Goal: Task Accomplishment & Management: Use online tool/utility

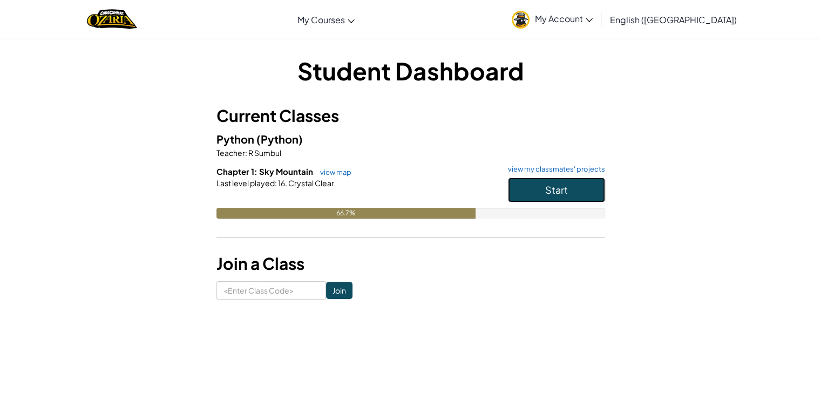
click at [533, 190] on button "Start" at bounding box center [556, 190] width 97 height 25
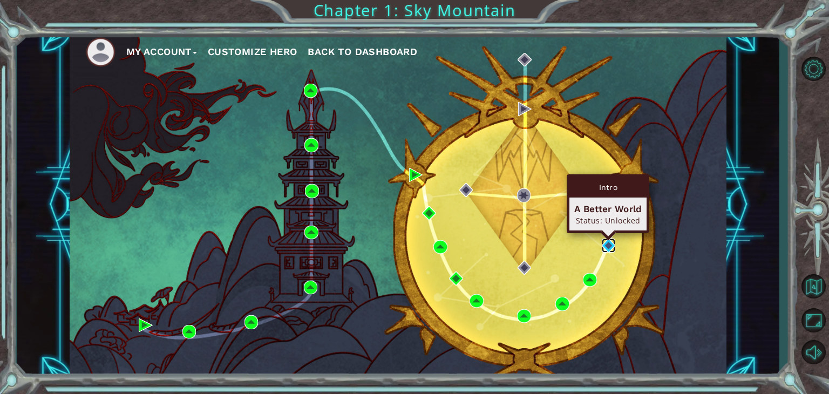
click at [610, 248] on img at bounding box center [609, 245] width 14 height 14
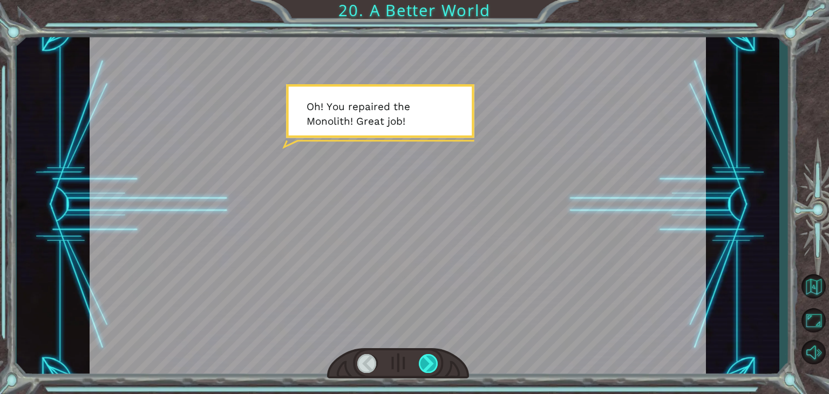
click at [431, 363] on div at bounding box center [428, 363] width 19 height 19
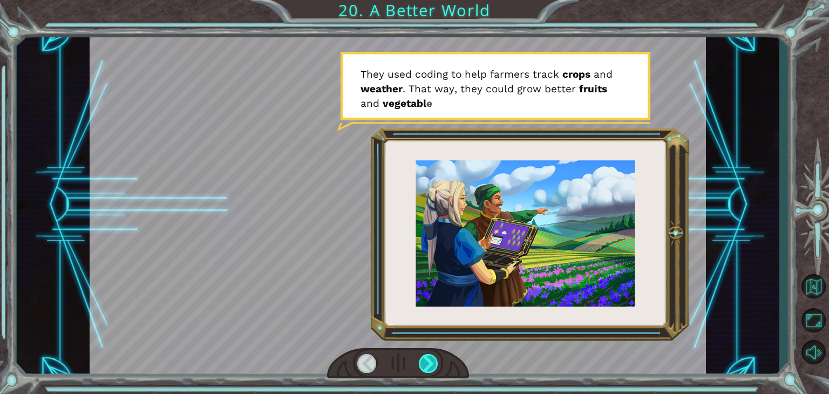
click at [431, 363] on div at bounding box center [428, 363] width 19 height 19
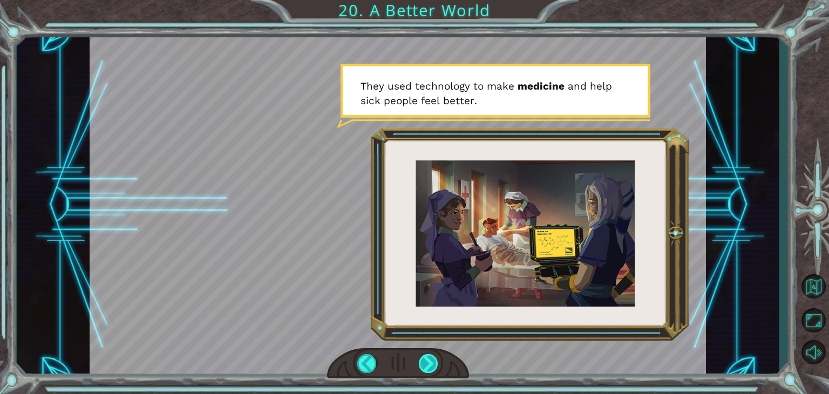
click at [431, 363] on div at bounding box center [428, 363] width 19 height 19
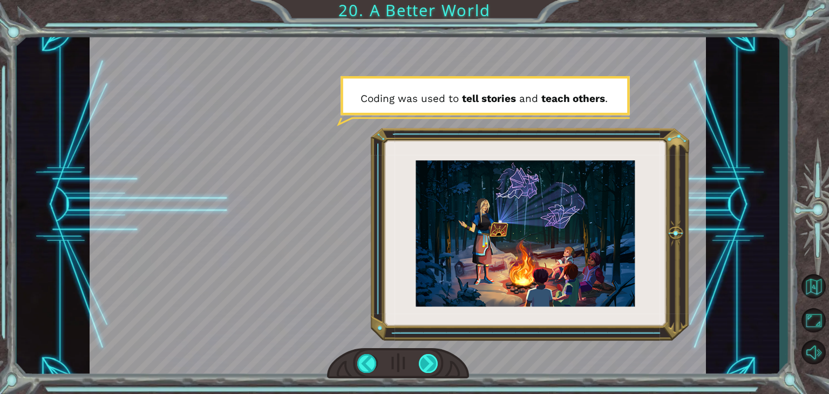
click at [431, 363] on div at bounding box center [428, 363] width 19 height 19
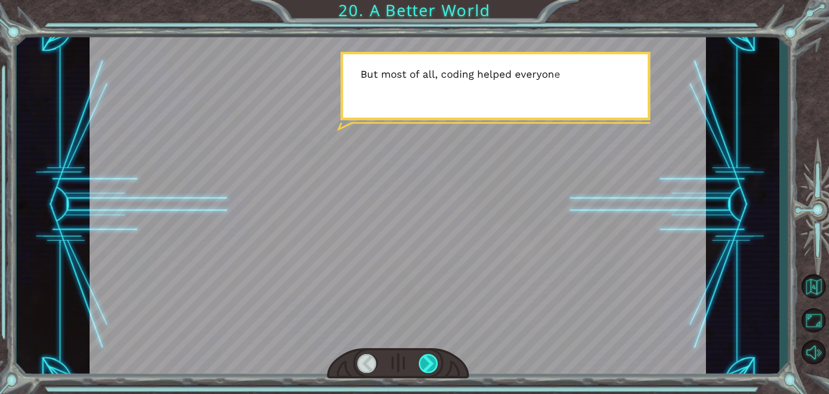
click at [431, 363] on div at bounding box center [428, 363] width 19 height 19
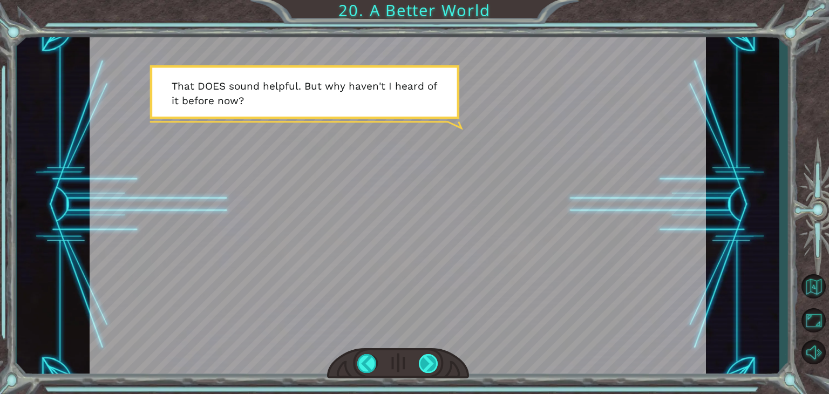
click at [431, 363] on div at bounding box center [428, 363] width 19 height 19
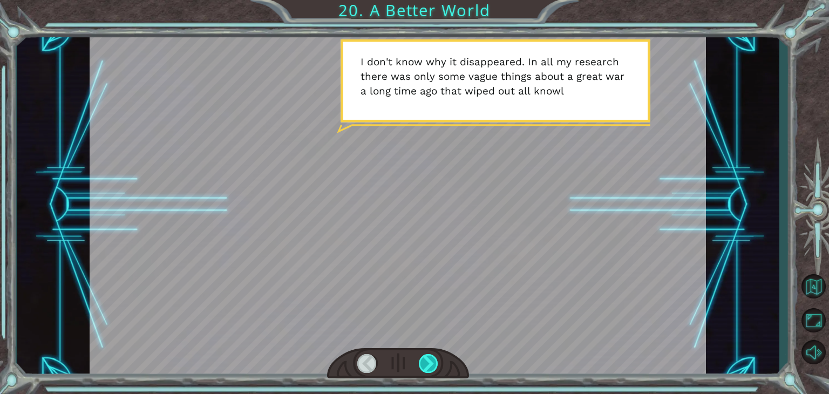
click at [431, 363] on div at bounding box center [428, 363] width 19 height 19
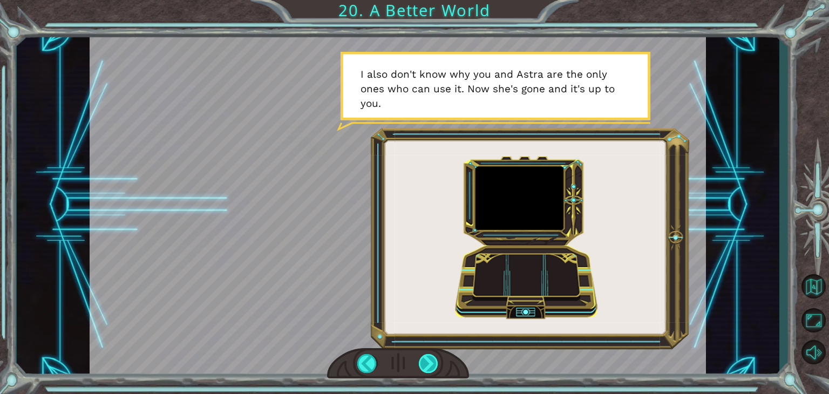
click at [431, 363] on div at bounding box center [428, 363] width 19 height 19
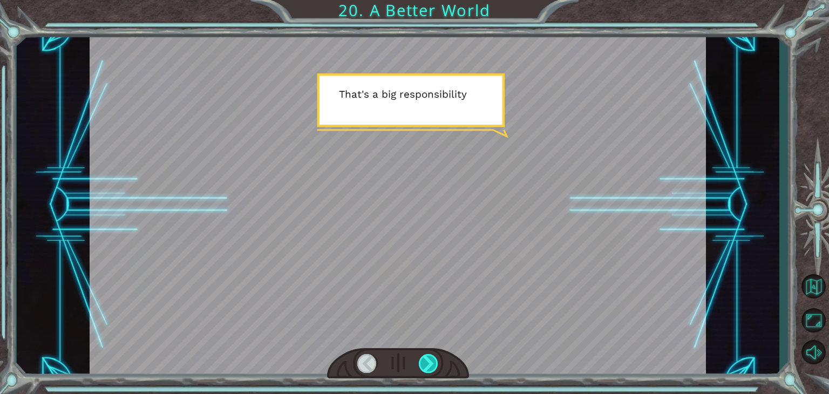
click at [431, 363] on div at bounding box center [428, 363] width 19 height 19
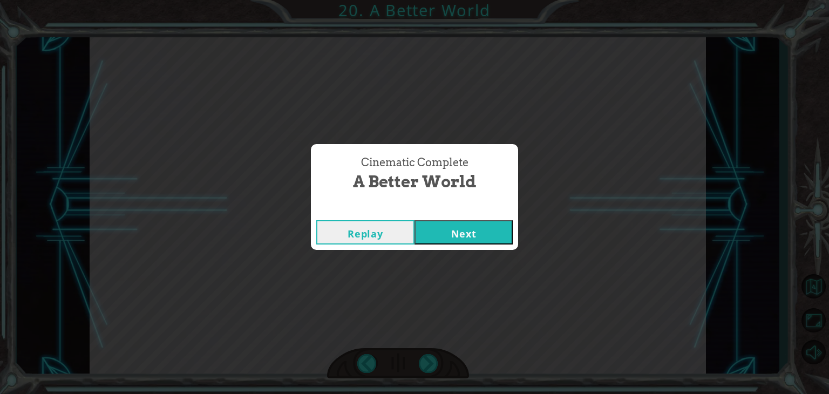
click at [467, 236] on button "Next" at bounding box center [463, 232] width 98 height 24
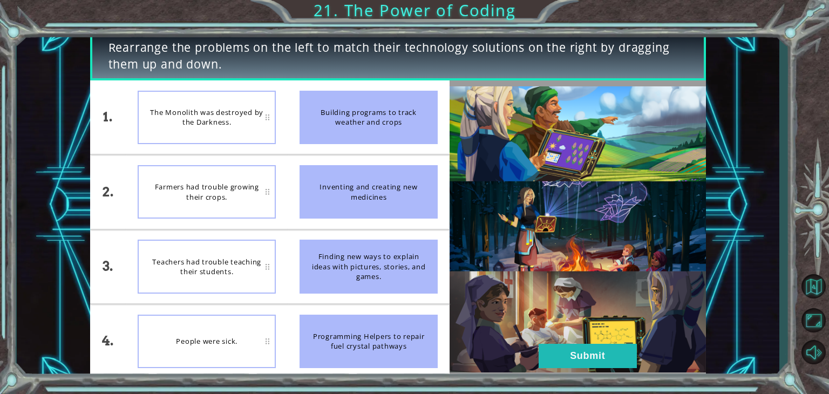
drag, startPoint x: 339, startPoint y: 342, endPoint x: 324, endPoint y: 344, distance: 15.3
click at [324, 344] on div "Programming Helpers to repair fuel crystal pathways" at bounding box center [368, 341] width 138 height 53
drag, startPoint x: 324, startPoint y: 344, endPoint x: 412, endPoint y: 352, distance: 88.9
click at [412, 352] on div "Programming Helpers to repair fuel crystal pathways" at bounding box center [368, 341] width 138 height 53
drag, startPoint x: 399, startPoint y: 349, endPoint x: 351, endPoint y: 317, distance: 58.1
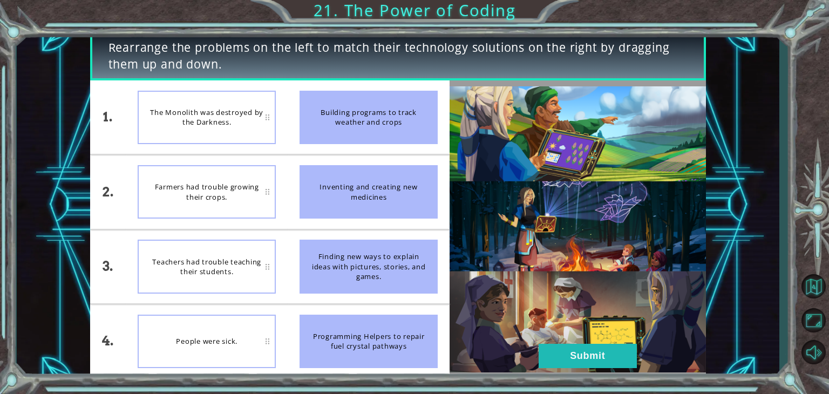
click at [351, 317] on div "Programming Helpers to repair fuel crystal pathways" at bounding box center [368, 341] width 138 height 53
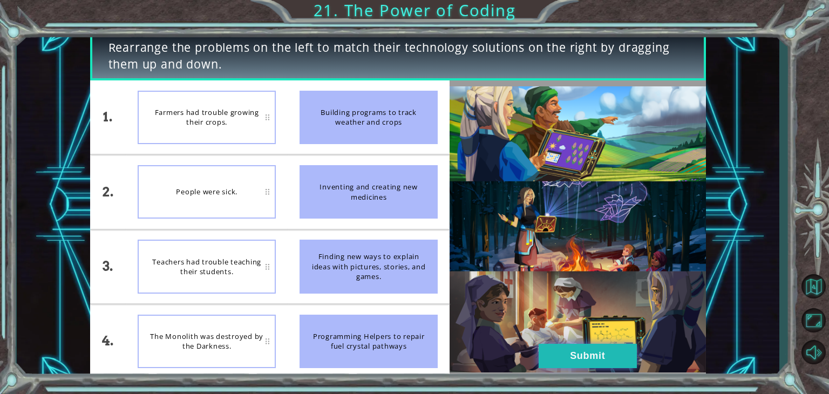
click at [563, 358] on button "Submit" at bounding box center [588, 356] width 98 height 24
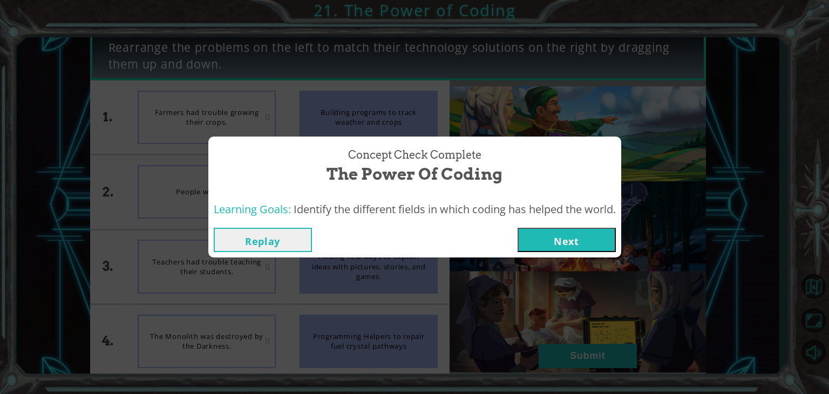
click at [564, 240] on button "Next" at bounding box center [566, 240] width 98 height 24
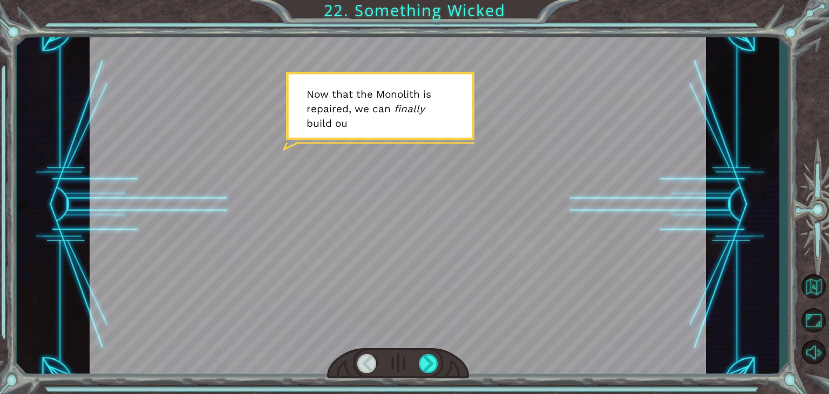
click at [564, 240] on div at bounding box center [398, 205] width 616 height 346
click at [427, 367] on div at bounding box center [428, 363] width 19 height 19
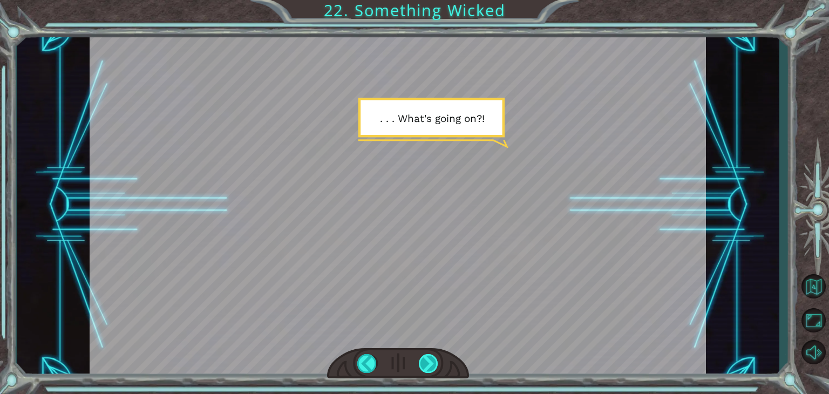
click at [427, 367] on div at bounding box center [428, 363] width 19 height 19
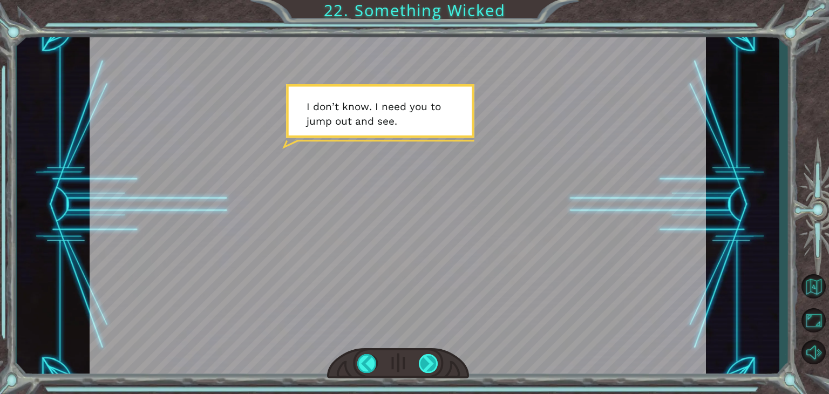
click at [427, 367] on div at bounding box center [428, 363] width 19 height 19
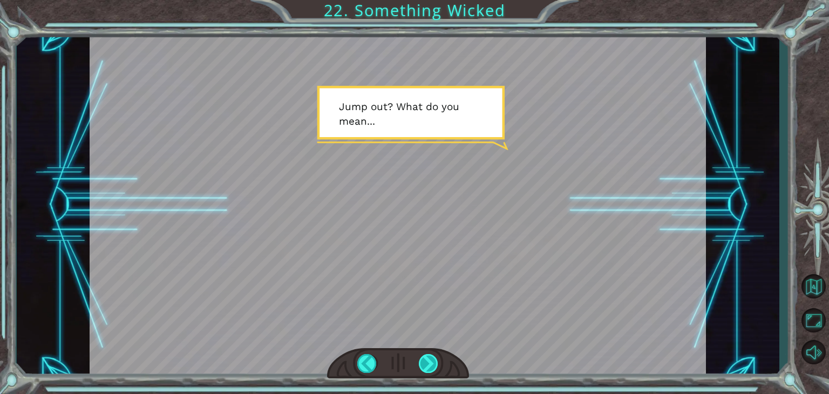
click at [427, 367] on div at bounding box center [428, 363] width 19 height 19
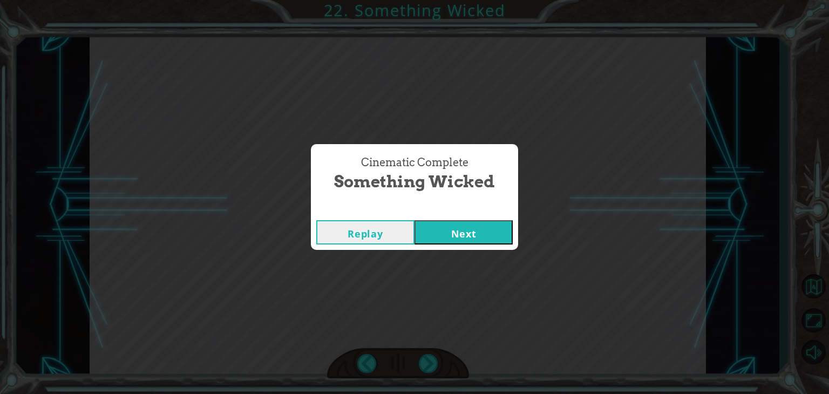
click at [453, 237] on button "Next" at bounding box center [463, 232] width 98 height 24
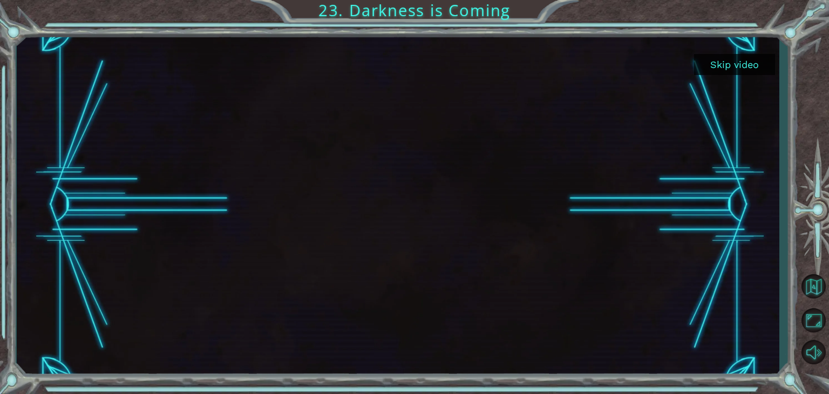
click at [716, 67] on button "Skip video" at bounding box center [734, 64] width 81 height 21
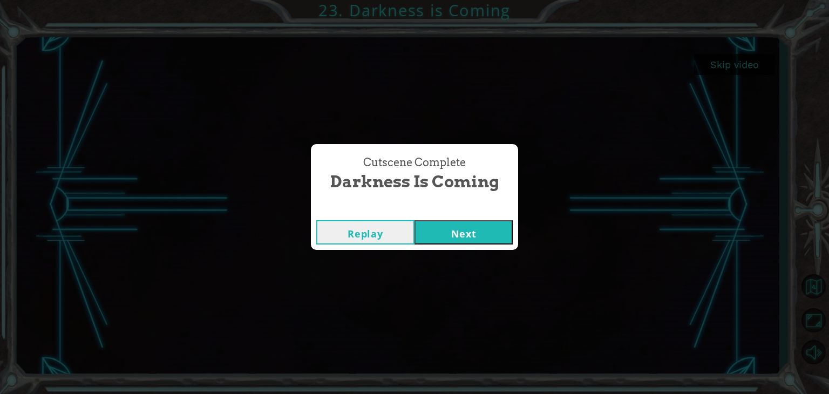
click at [500, 238] on button "Next" at bounding box center [463, 232] width 98 height 24
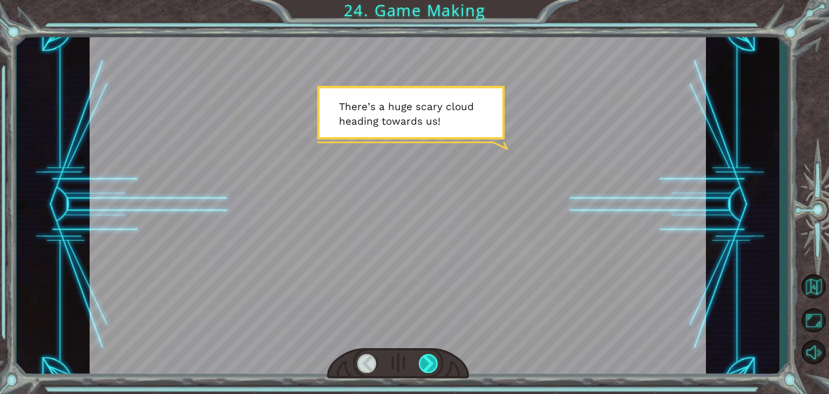
click at [430, 363] on div at bounding box center [428, 363] width 19 height 19
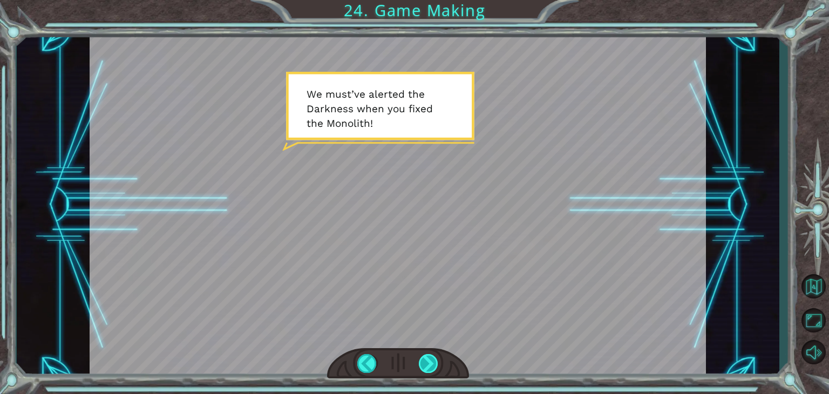
click at [430, 363] on div at bounding box center [428, 363] width 19 height 19
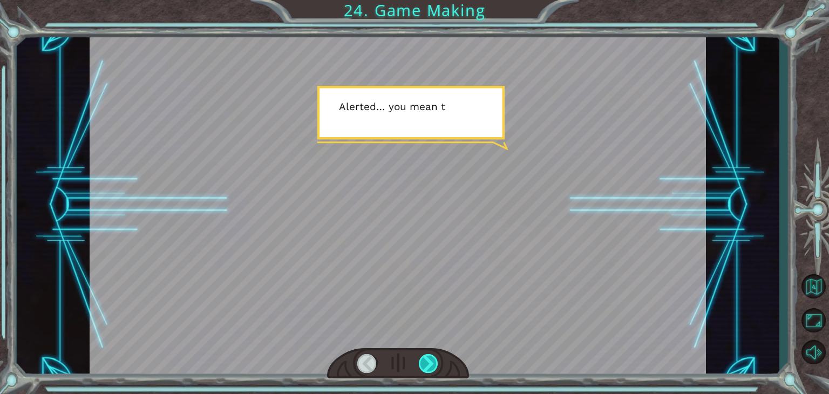
click at [430, 363] on div at bounding box center [428, 363] width 19 height 19
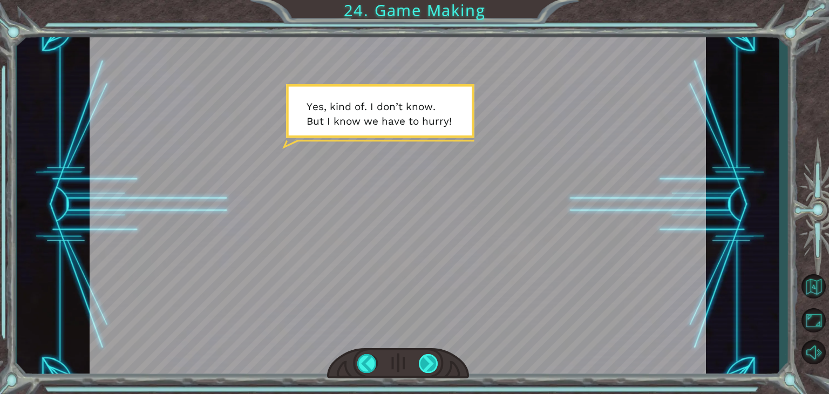
click at [430, 363] on div at bounding box center [428, 363] width 19 height 19
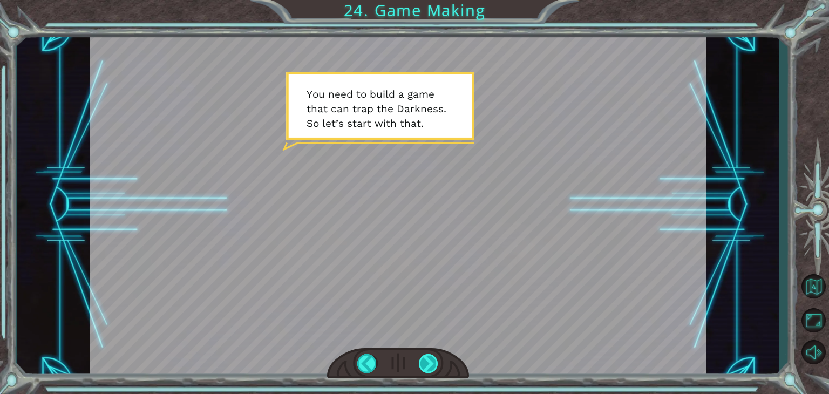
click at [430, 363] on div at bounding box center [428, 363] width 19 height 19
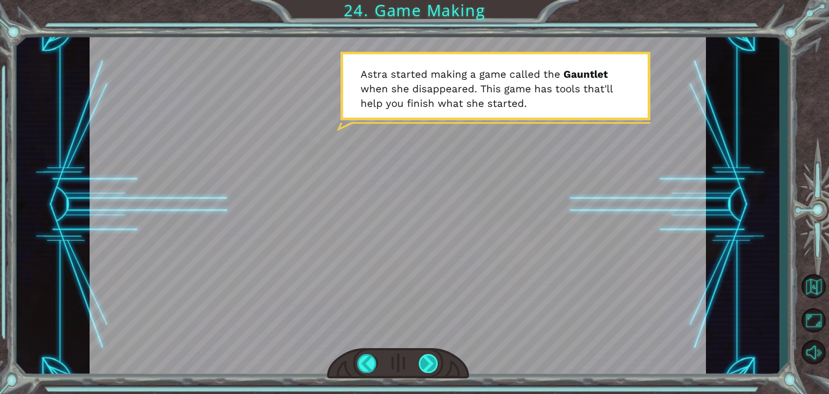
click at [430, 363] on div at bounding box center [428, 363] width 19 height 19
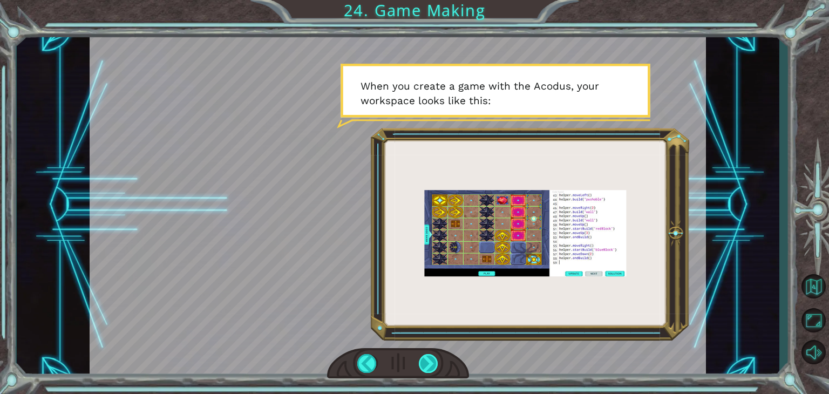
click at [430, 363] on div at bounding box center [428, 363] width 19 height 19
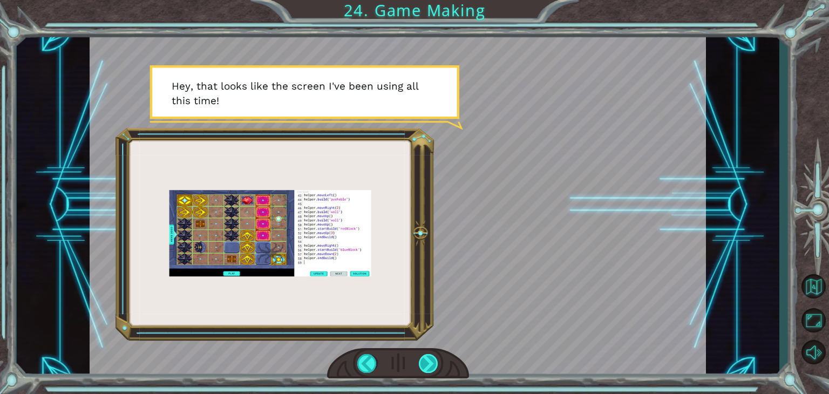
click at [430, 363] on div at bounding box center [428, 363] width 19 height 19
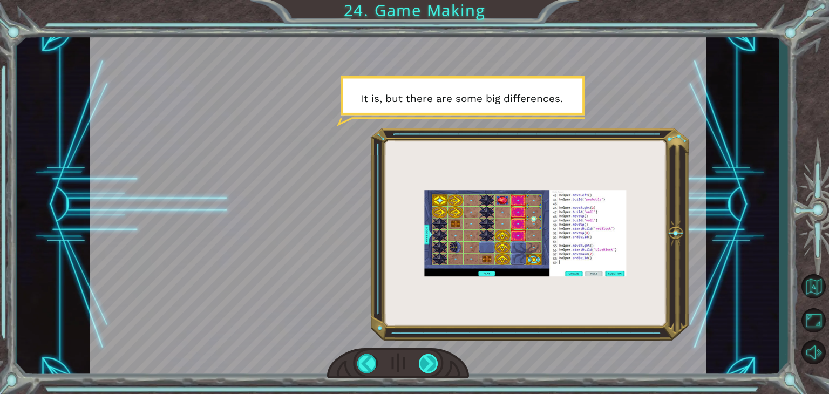
click at [430, 363] on div at bounding box center [428, 363] width 19 height 19
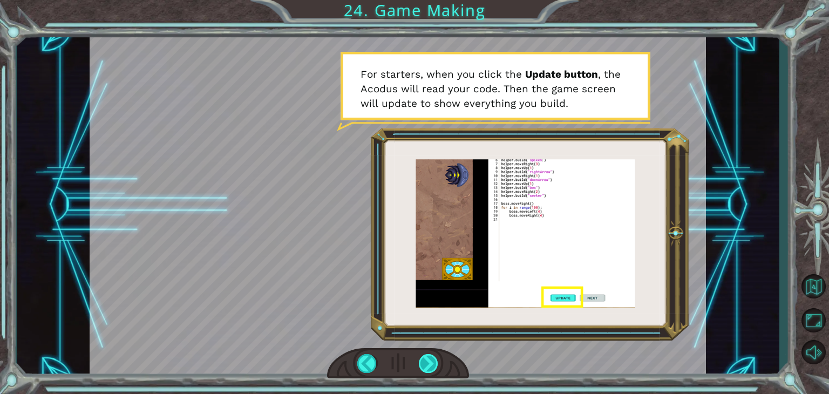
click at [430, 363] on div at bounding box center [428, 363] width 19 height 19
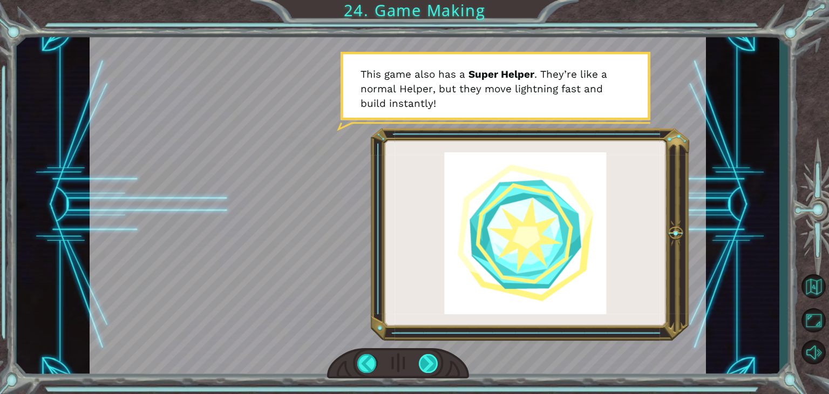
click at [430, 363] on div at bounding box center [428, 363] width 19 height 19
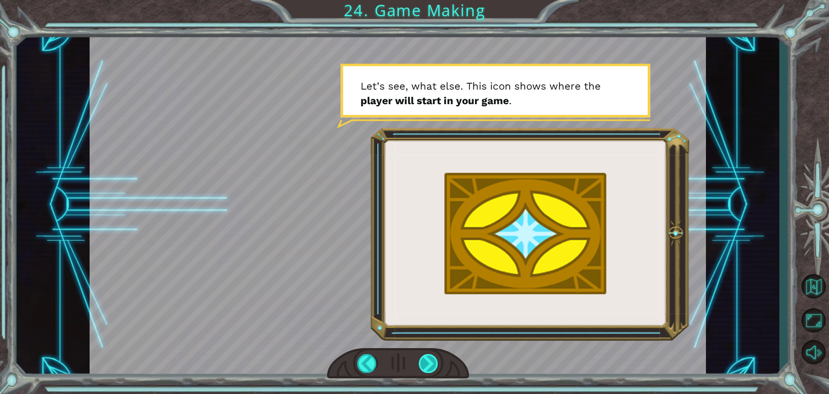
click at [430, 363] on div at bounding box center [428, 363] width 19 height 19
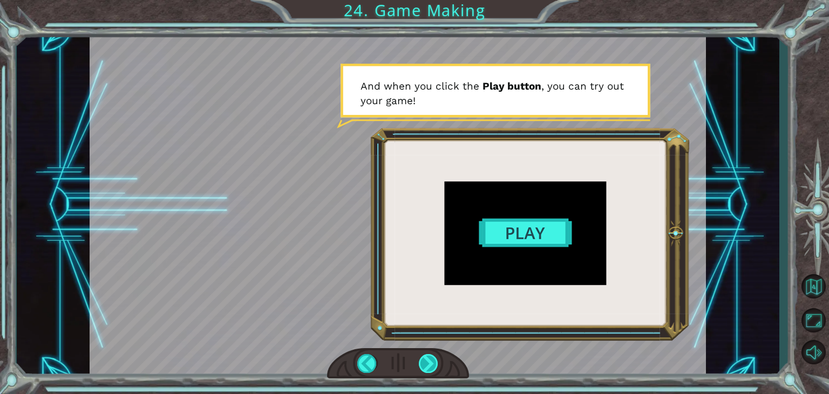
click at [430, 363] on div at bounding box center [428, 363] width 19 height 19
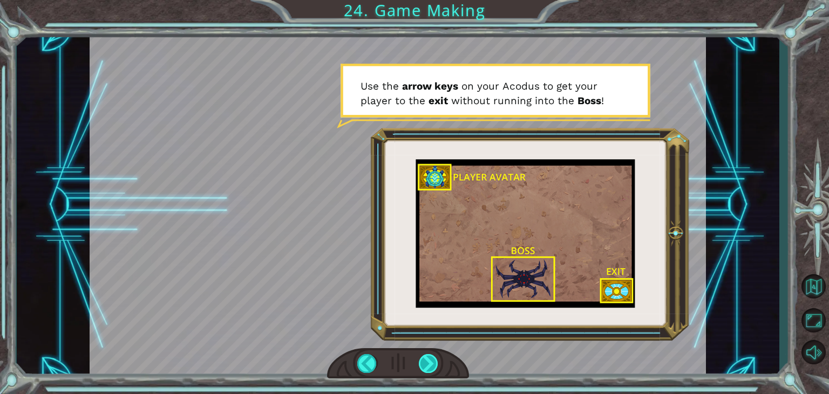
click at [430, 363] on div at bounding box center [428, 363] width 19 height 19
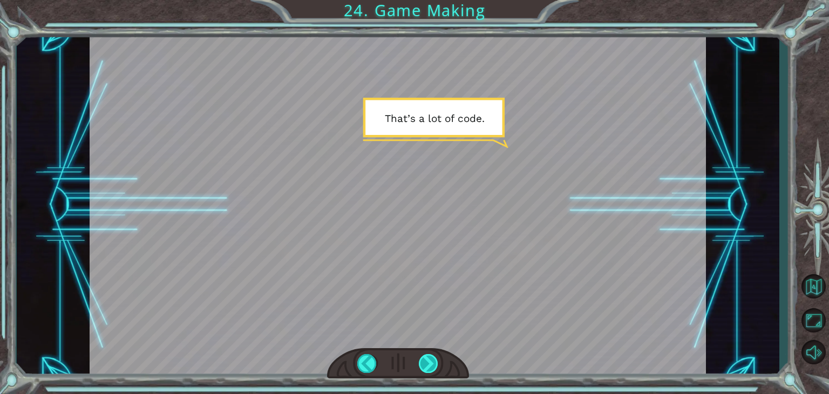
click at [430, 363] on div at bounding box center [428, 363] width 19 height 19
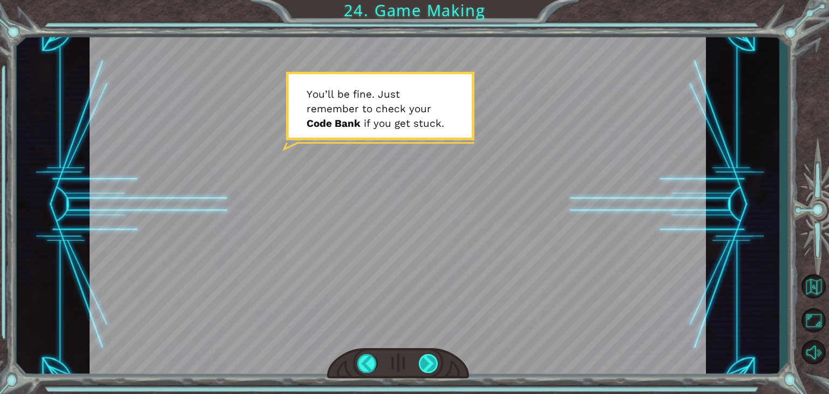
click at [430, 363] on div at bounding box center [428, 363] width 19 height 19
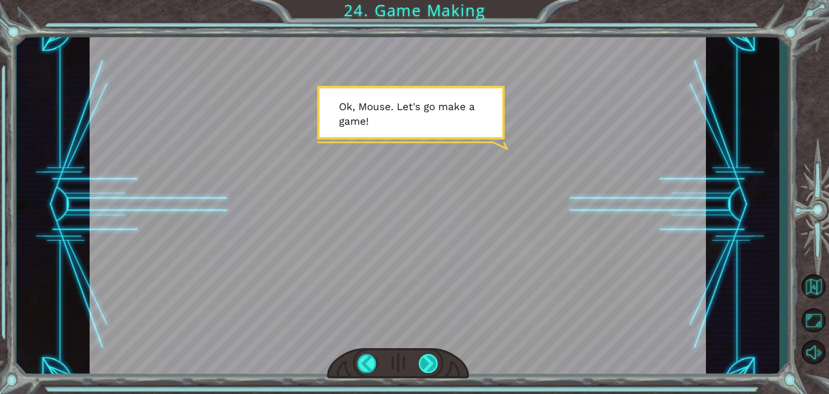
click at [430, 363] on div at bounding box center [428, 363] width 19 height 19
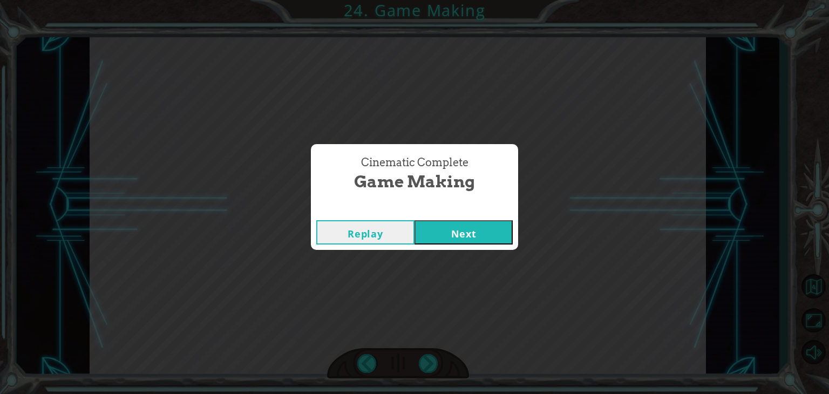
click at [461, 243] on button "Next" at bounding box center [463, 232] width 98 height 24
